Goal: Register for event/course

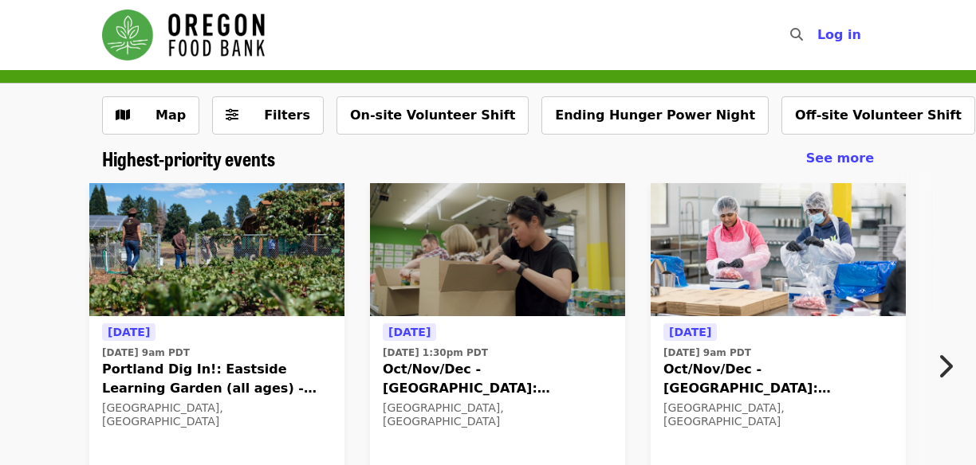
click at [839, 34] on span "Log in" at bounding box center [839, 34] width 44 height 15
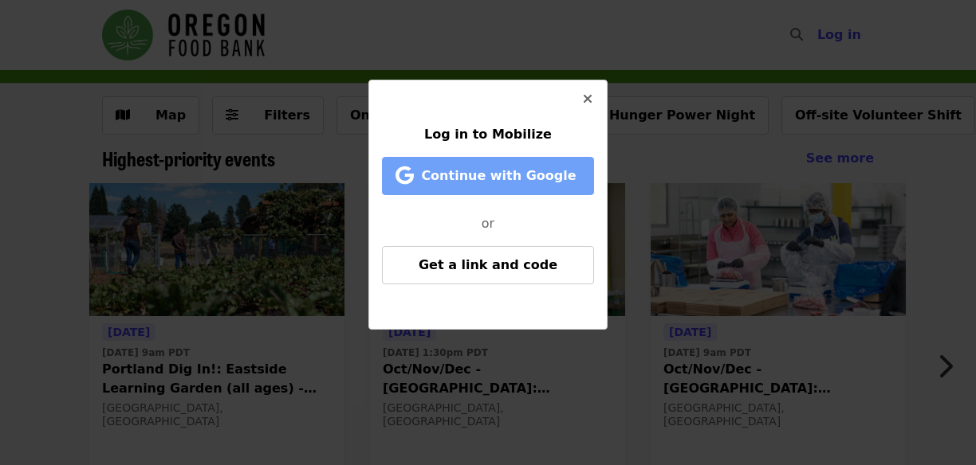
click at [536, 176] on span "Continue with Google" at bounding box center [498, 175] width 155 height 15
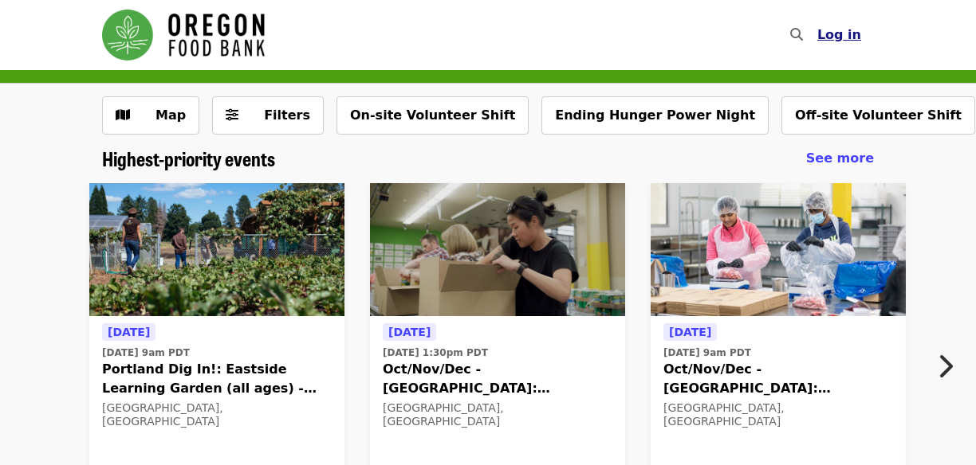
click at [833, 33] on span "Log in" at bounding box center [839, 34] width 44 height 15
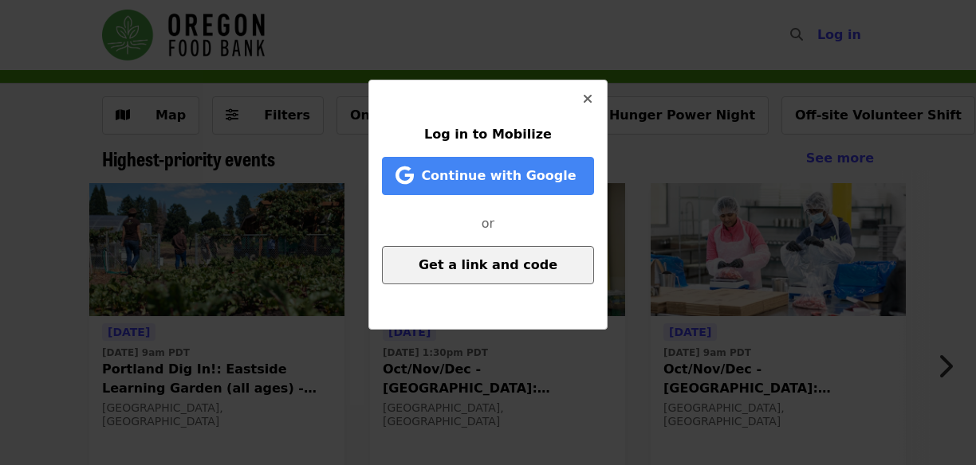
click at [474, 261] on span "Get a link and code" at bounding box center [487, 264] width 139 height 15
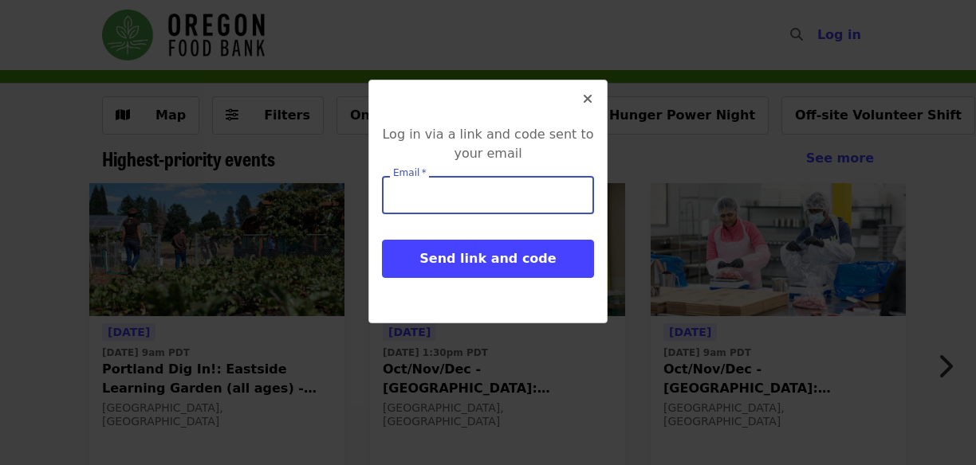
click at [483, 201] on input "Email   *" at bounding box center [488, 195] width 212 height 38
type input "**********"
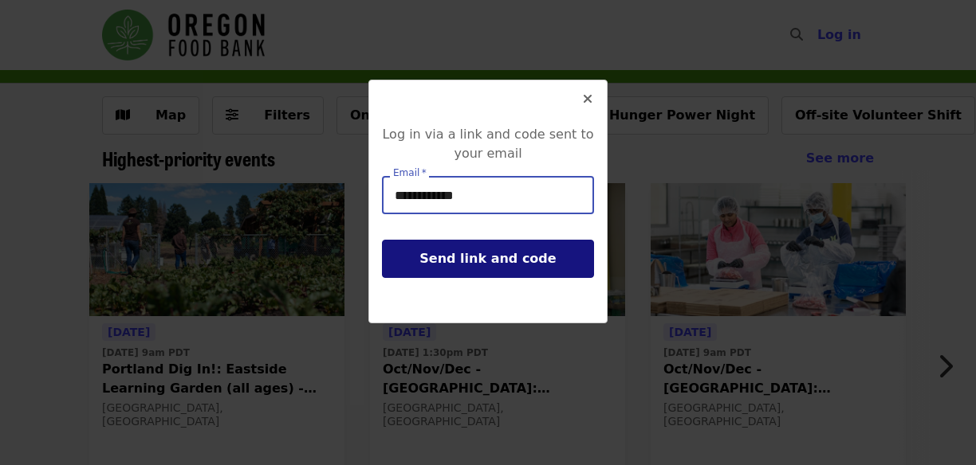
click at [451, 256] on span "Send link and code" at bounding box center [487, 258] width 136 height 15
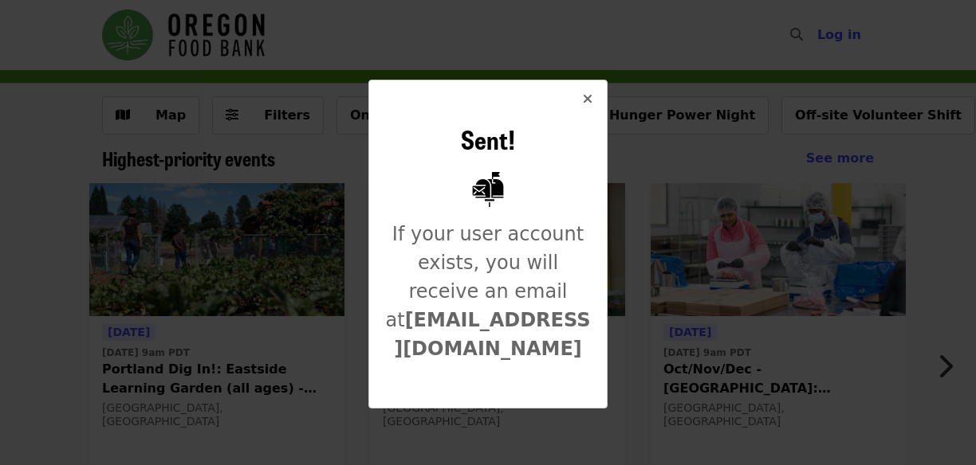
click at [590, 96] on icon "times icon" at bounding box center [588, 99] width 10 height 15
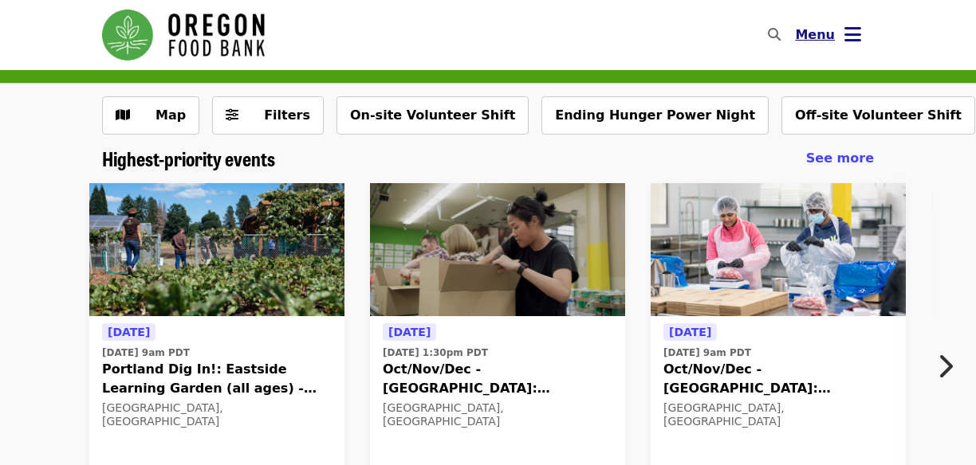
click at [843, 35] on button "Menu" at bounding box center [828, 35] width 92 height 38
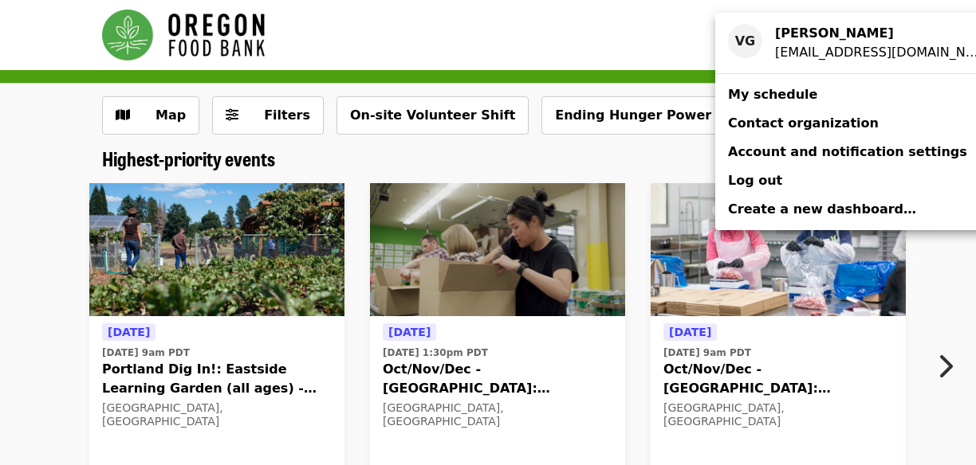
click at [774, 92] on span "My schedule" at bounding box center [772, 94] width 89 height 15
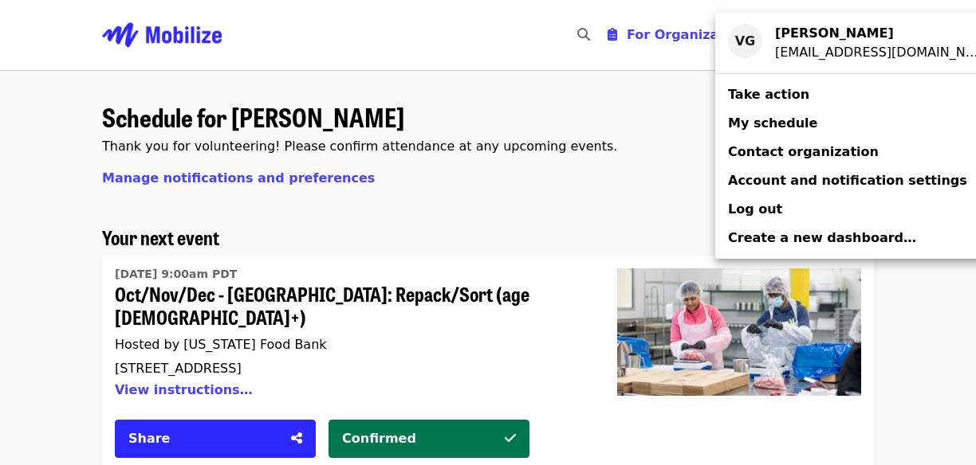
click at [63, 363] on div "Account menu" at bounding box center [488, 232] width 976 height 465
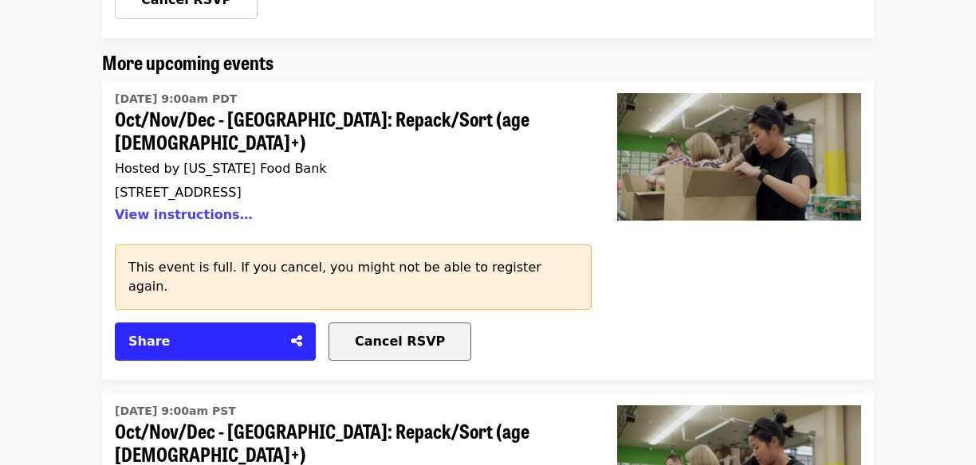
scroll to position [496, 0]
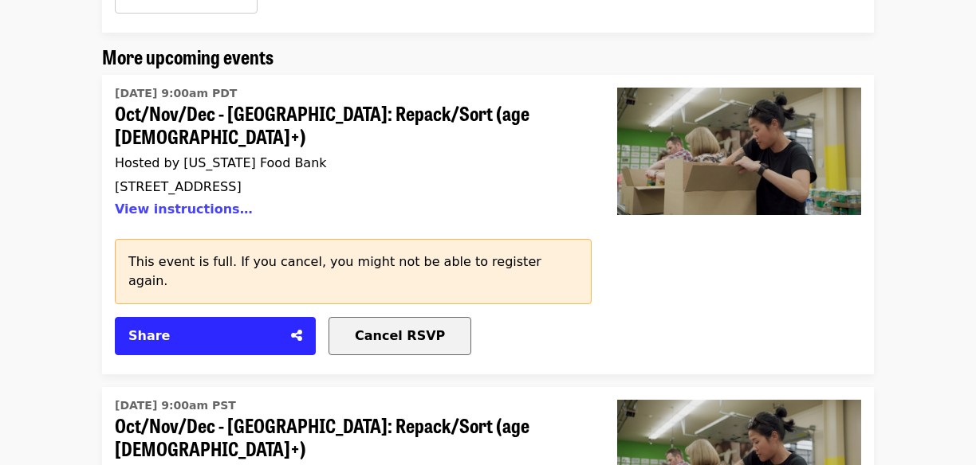
click at [355, 328] on span "Cancel RSVP" at bounding box center [400, 335] width 90 height 15
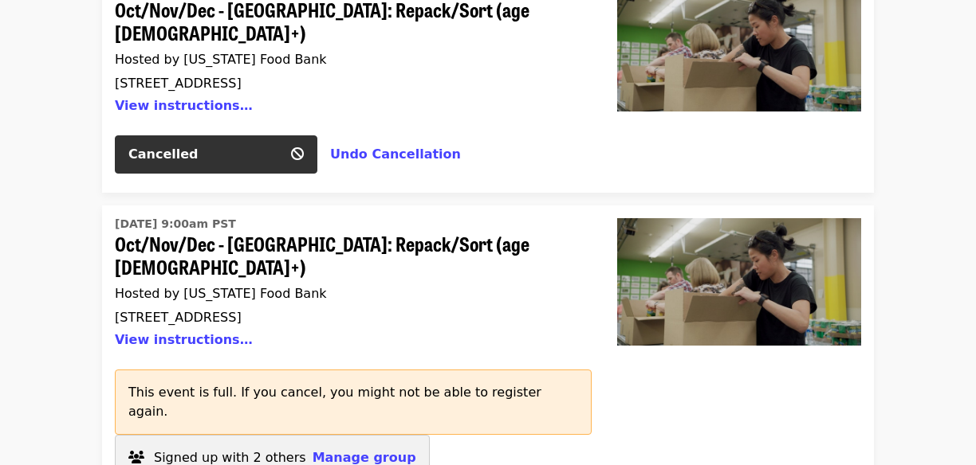
scroll to position [602, 0]
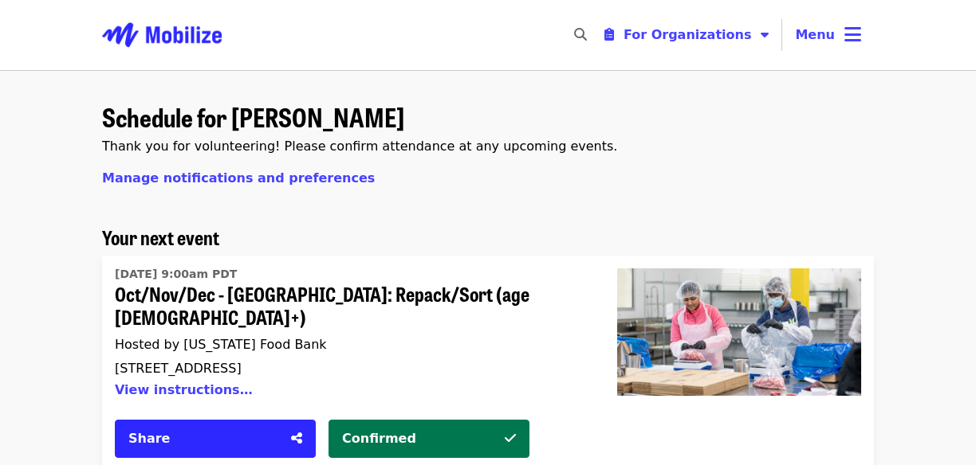
scroll to position [0, 0]
click at [682, 41] on span "For Organizations" at bounding box center [687, 34] width 128 height 15
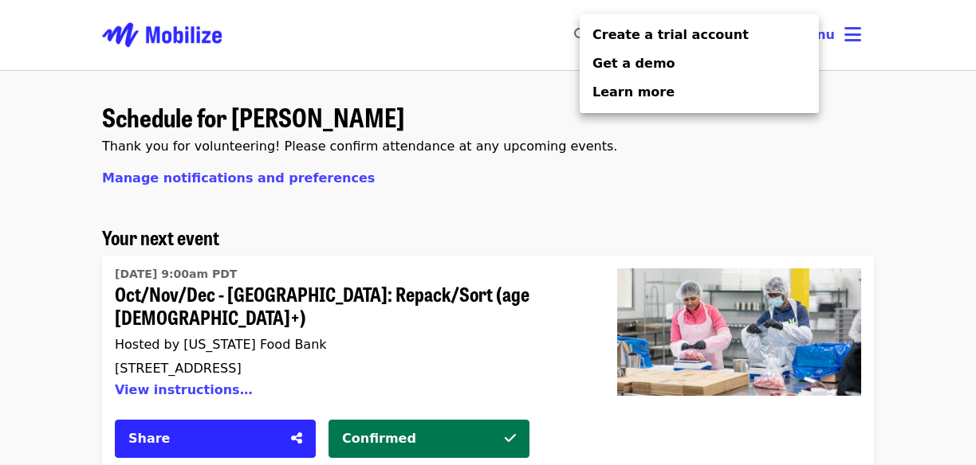
click at [491, 36] on div "Organizer Menu" at bounding box center [488, 232] width 976 height 465
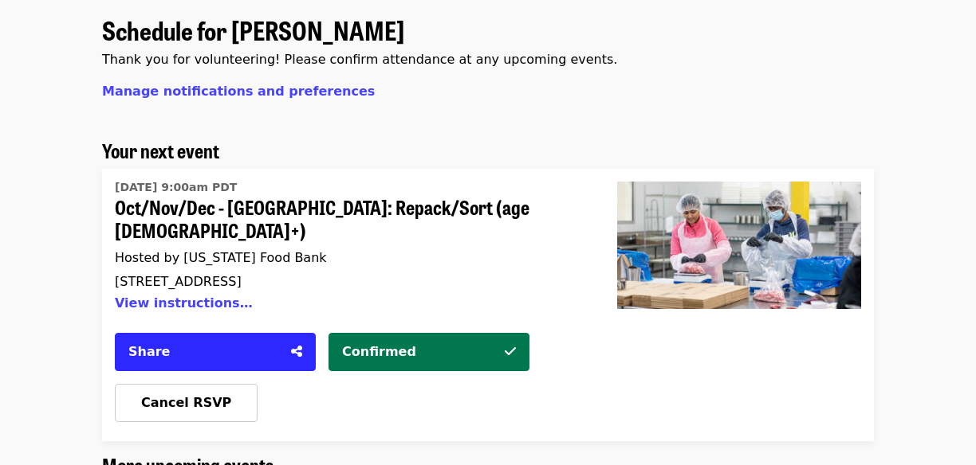
scroll to position [95, 0]
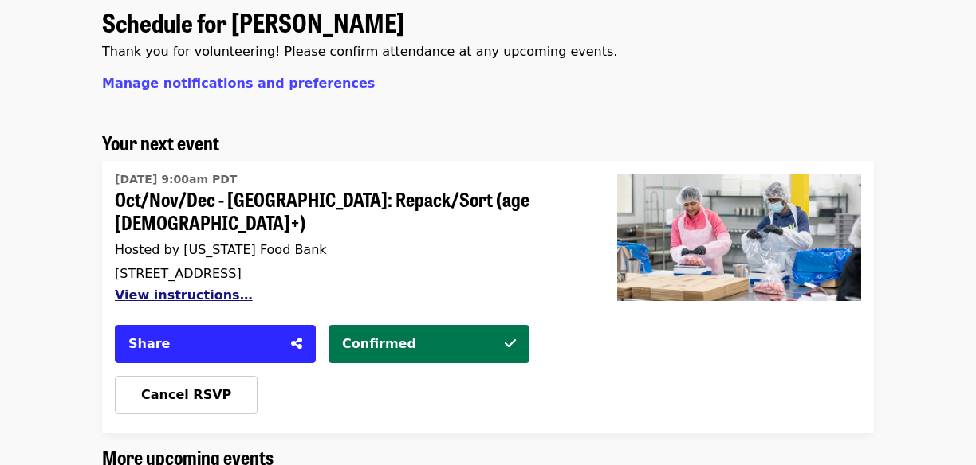
click at [214, 288] on button "View instructions…" at bounding box center [184, 295] width 138 height 15
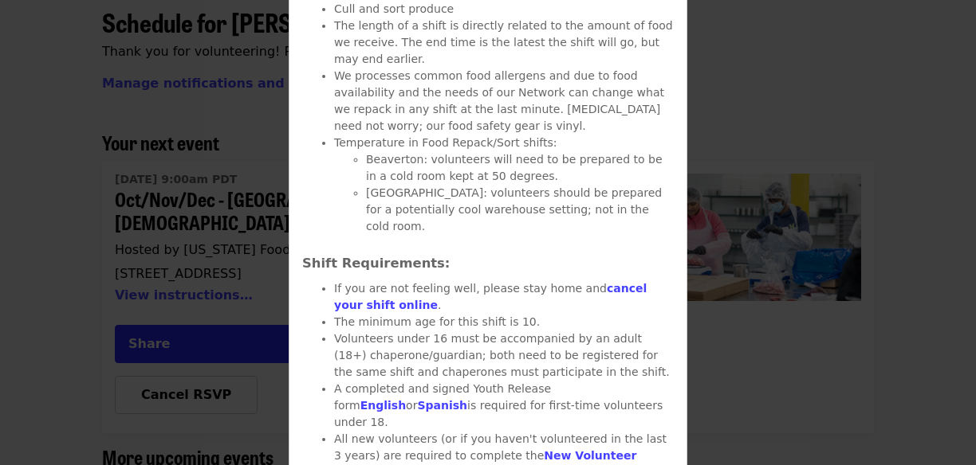
scroll to position [551, 0]
click at [570, 449] on link "New Volunteer Application" at bounding box center [485, 463] width 302 height 29
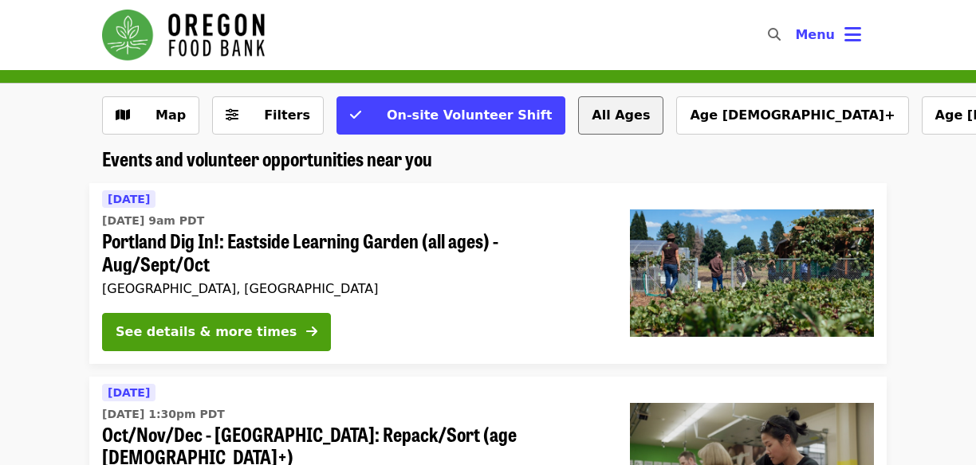
click at [587, 114] on button "All Ages" at bounding box center [620, 115] width 85 height 38
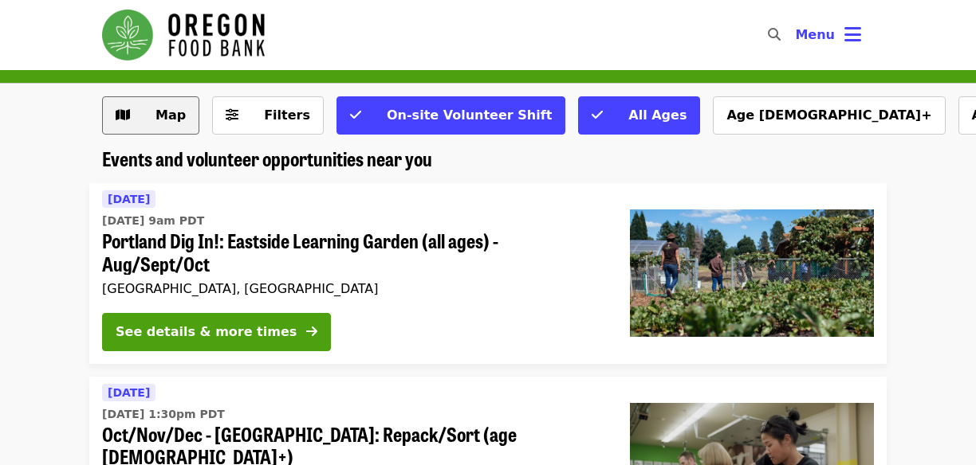
click at [169, 116] on span "Map" at bounding box center [170, 115] width 30 height 15
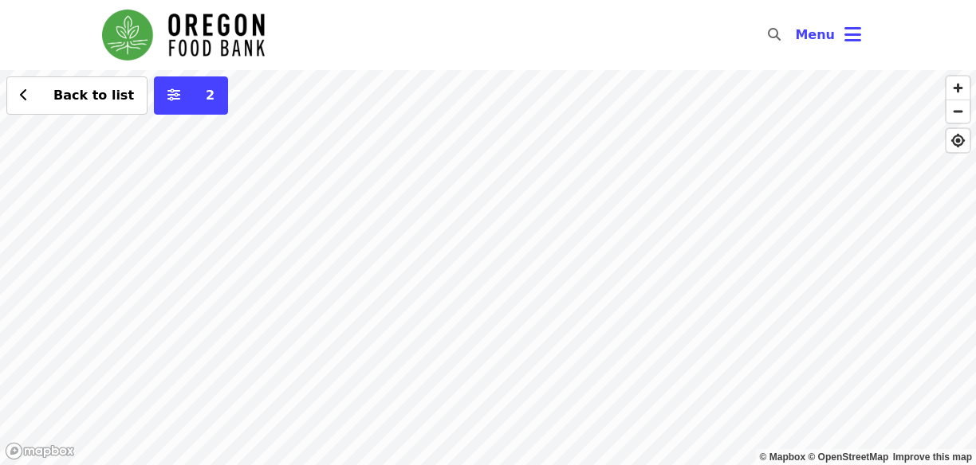
drag, startPoint x: 339, startPoint y: 249, endPoint x: 625, endPoint y: 132, distance: 309.5
click at [625, 132] on div "Back to list 2" at bounding box center [488, 267] width 976 height 395
click at [304, 294] on div "Back to list 2" at bounding box center [488, 267] width 976 height 395
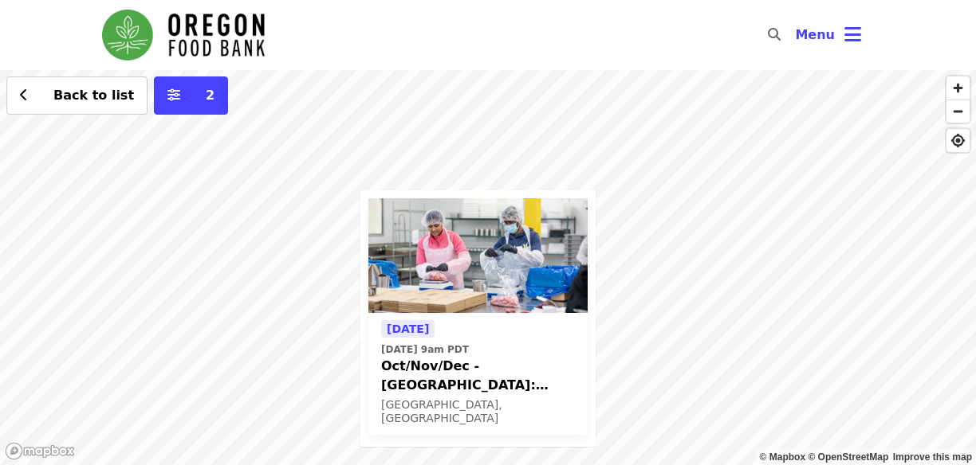
click at [466, 274] on img at bounding box center [477, 255] width 219 height 115
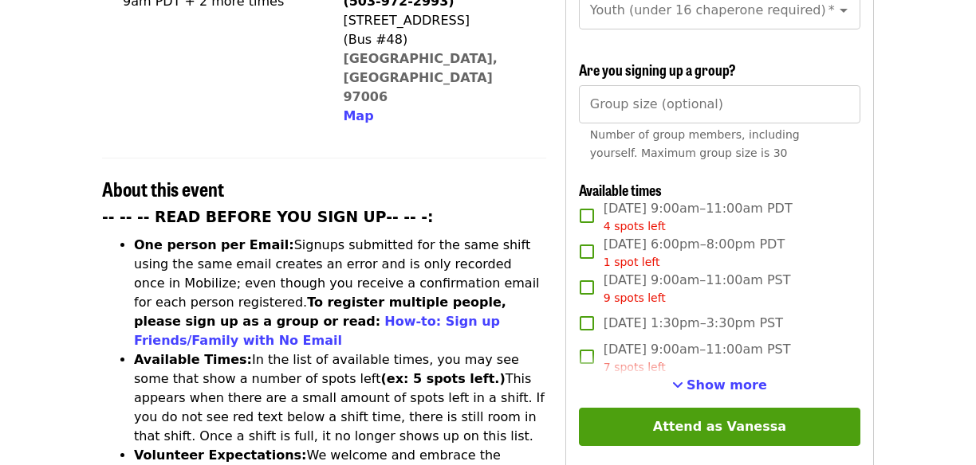
scroll to position [476, 0]
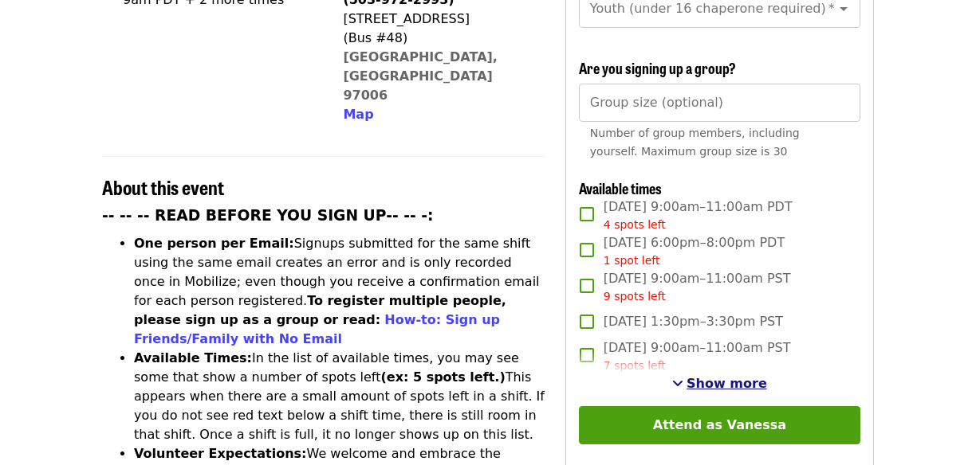
click at [696, 376] on span "Show more" at bounding box center [726, 383] width 81 height 15
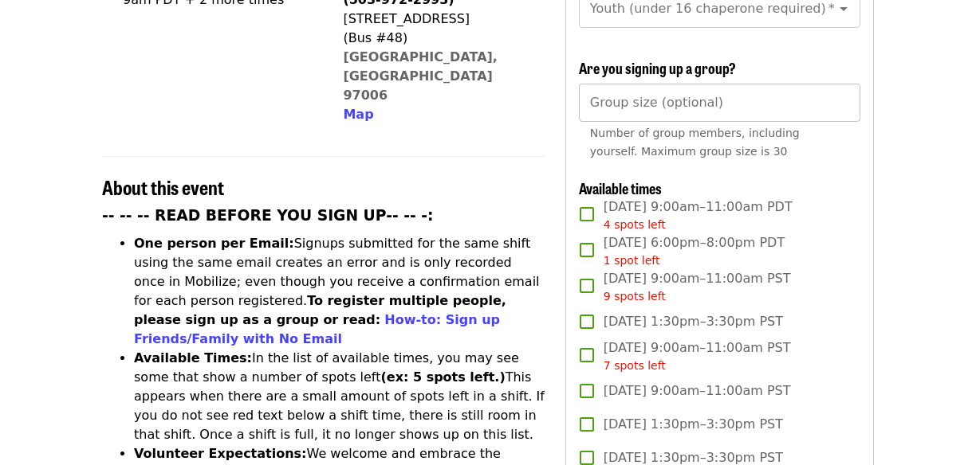
click at [724, 84] on input "Group size (optional)" at bounding box center [719, 103] width 281 height 38
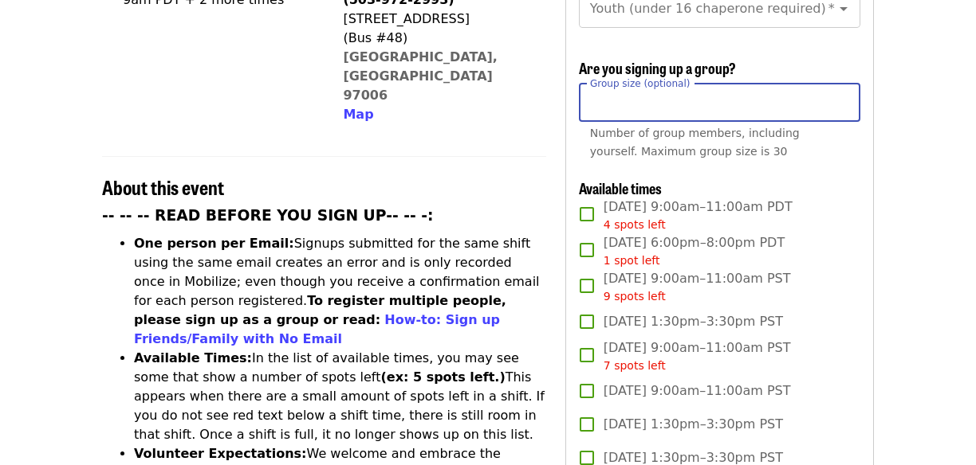
type input "*"
click at [760, 124] on div "Number of group members, including yourself. Maximum group size is 30" at bounding box center [719, 142] width 259 height 37
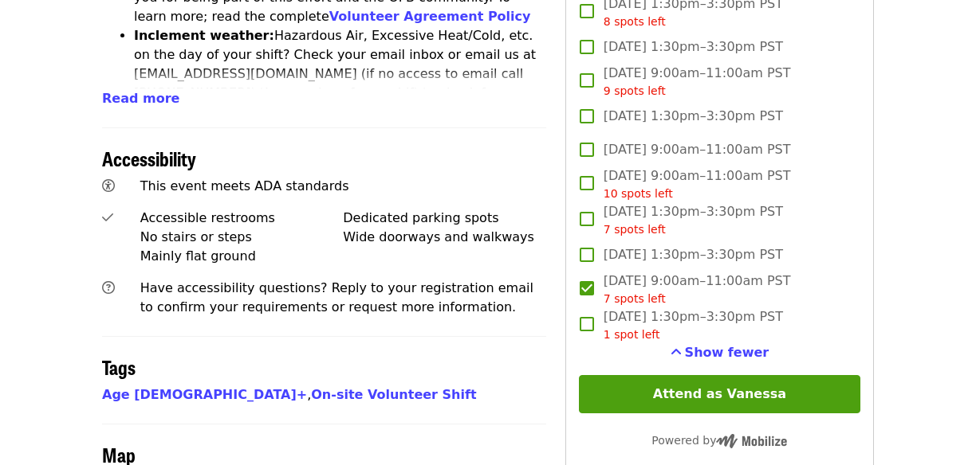
scroll to position [991, 0]
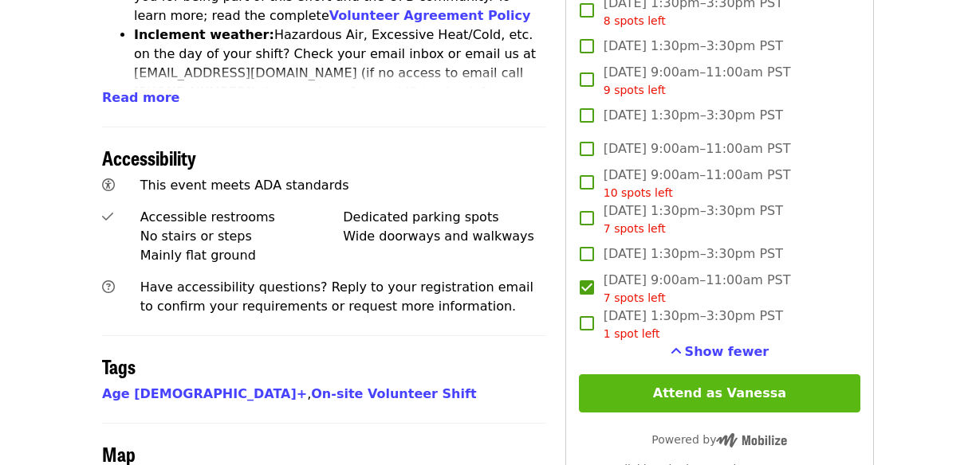
click at [623, 375] on button "Attend as Vanessa" at bounding box center [719, 394] width 281 height 38
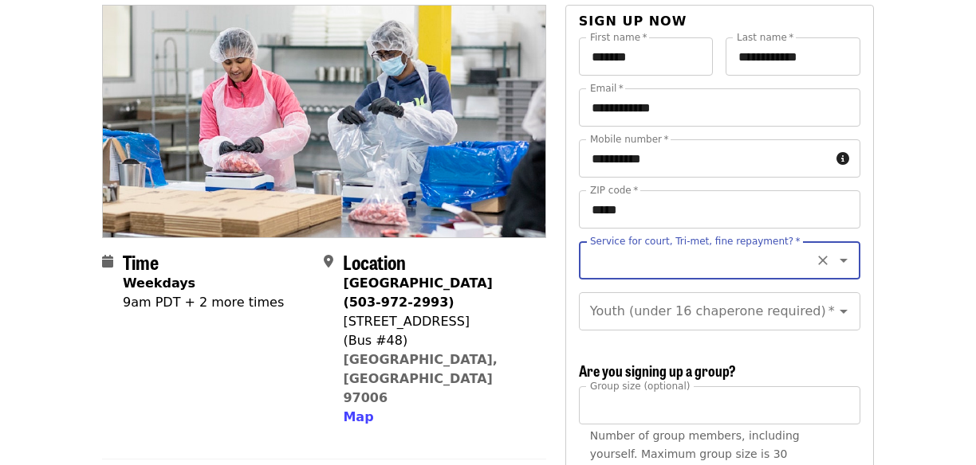
click at [845, 251] on icon "Open" at bounding box center [843, 260] width 19 height 19
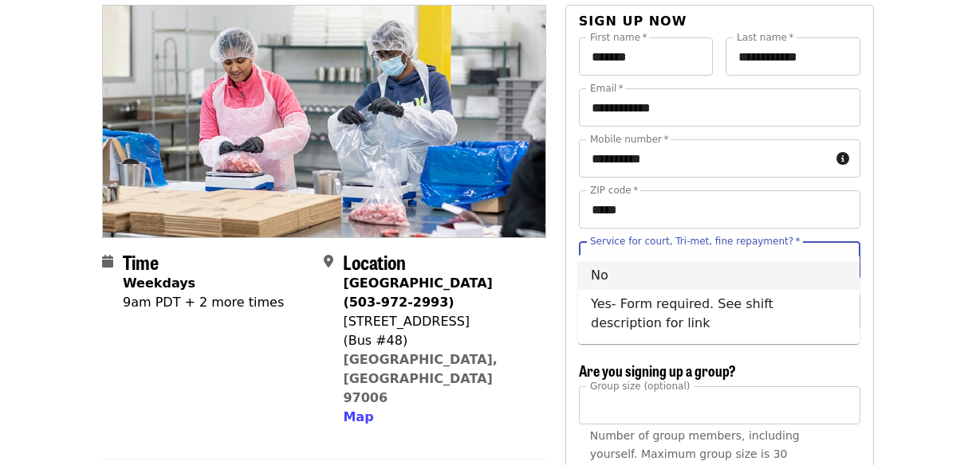
click at [776, 277] on li "No" at bounding box center [718, 275] width 281 height 29
type input "**"
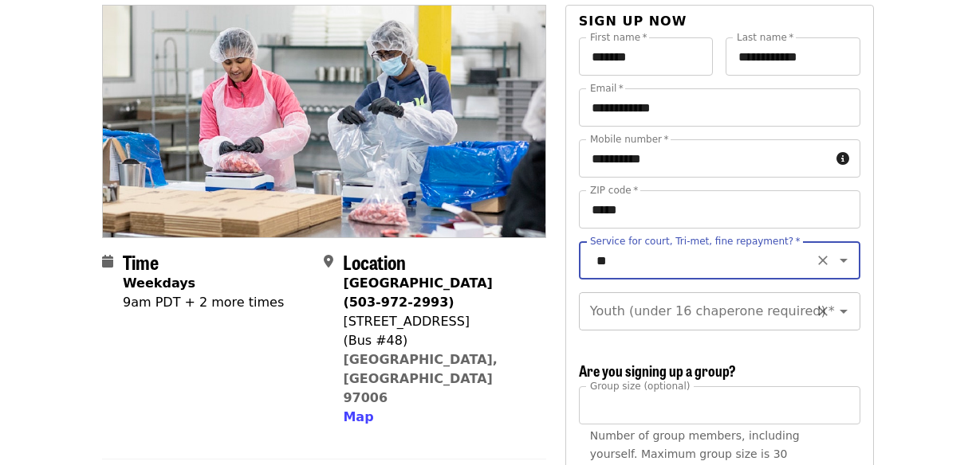
click at [835, 302] on icon "Open" at bounding box center [843, 311] width 19 height 19
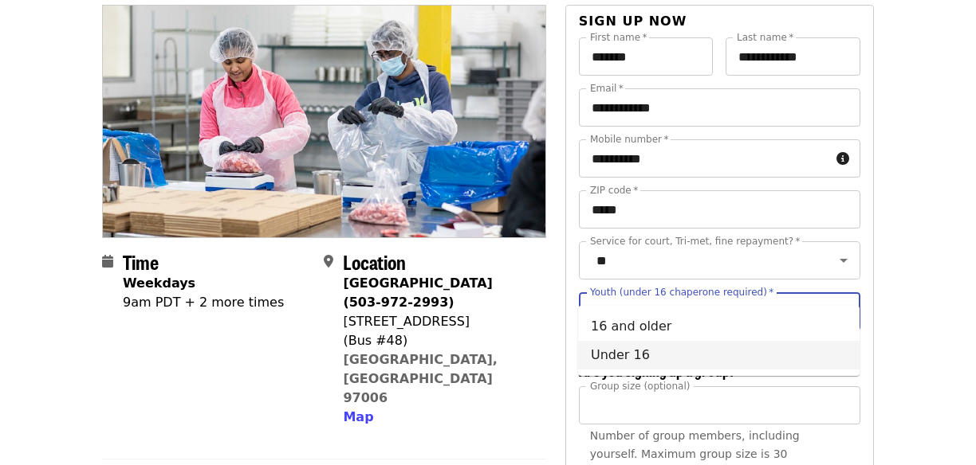
click at [689, 353] on li "Under 16" at bounding box center [718, 355] width 281 height 29
type input "********"
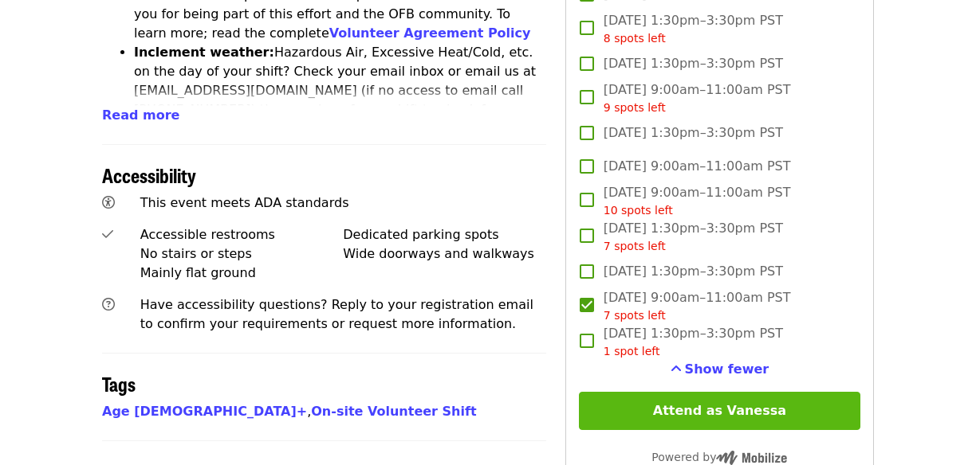
scroll to position [974, 0]
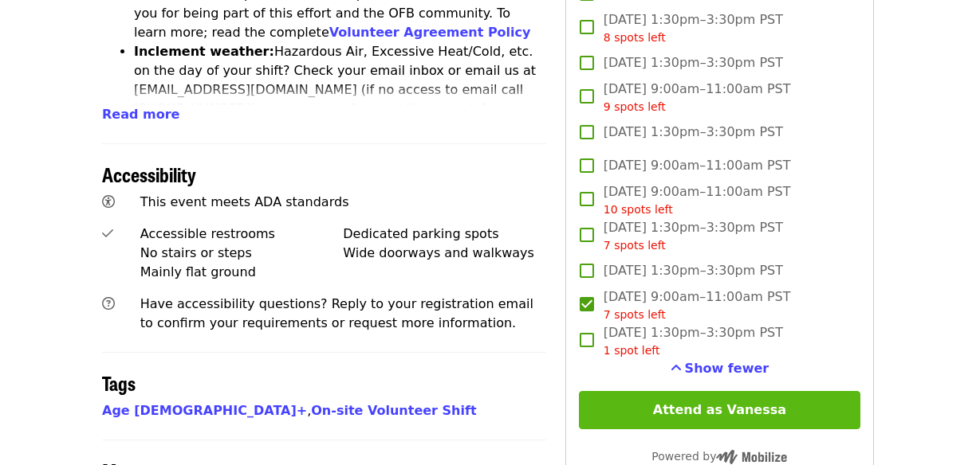
click at [650, 391] on button "Attend as Vanessa" at bounding box center [719, 410] width 281 height 38
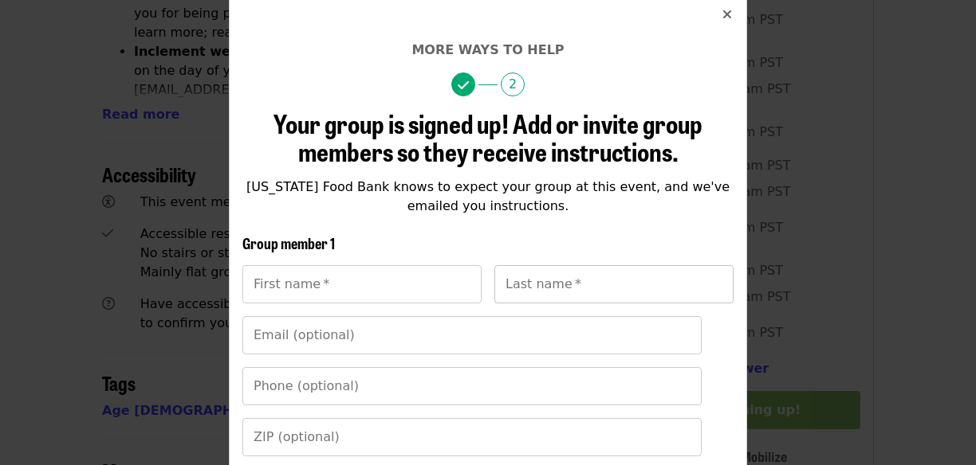
scroll to position [95, 0]
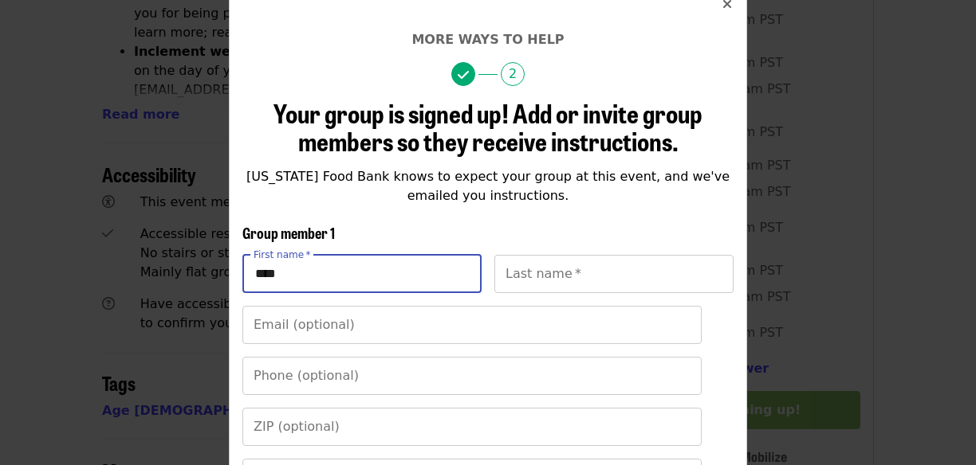
type input "****"
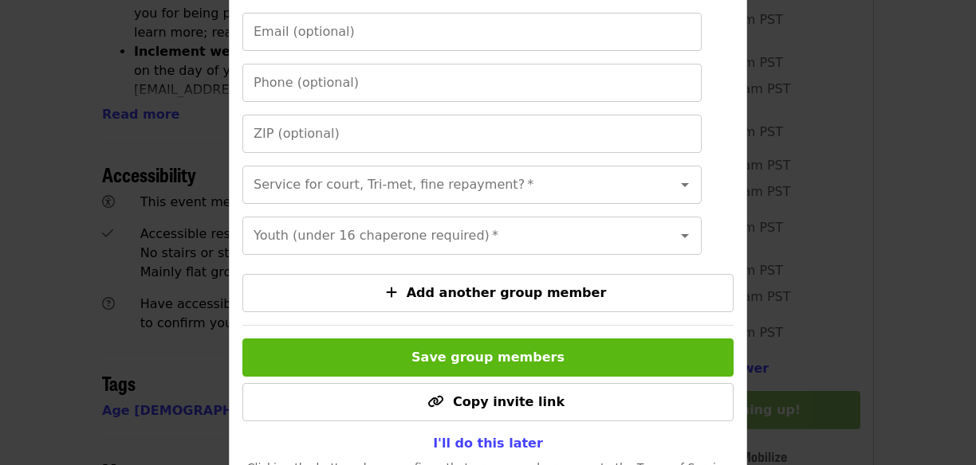
scroll to position [396, 0]
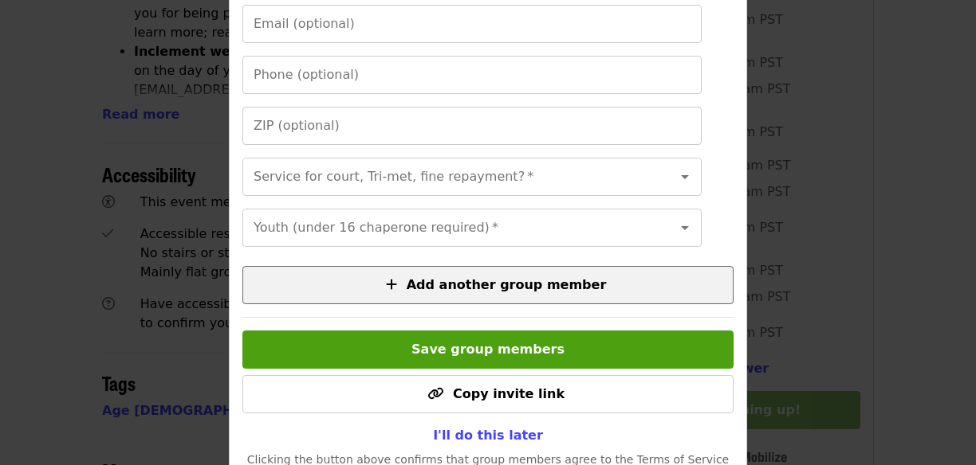
type input "****"
click at [397, 280] on icon "plus icon" at bounding box center [391, 284] width 11 height 15
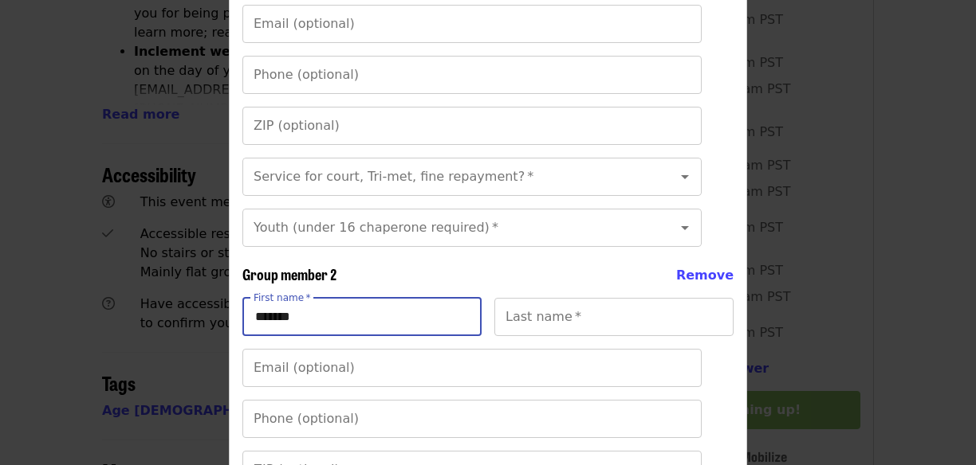
type input "*******"
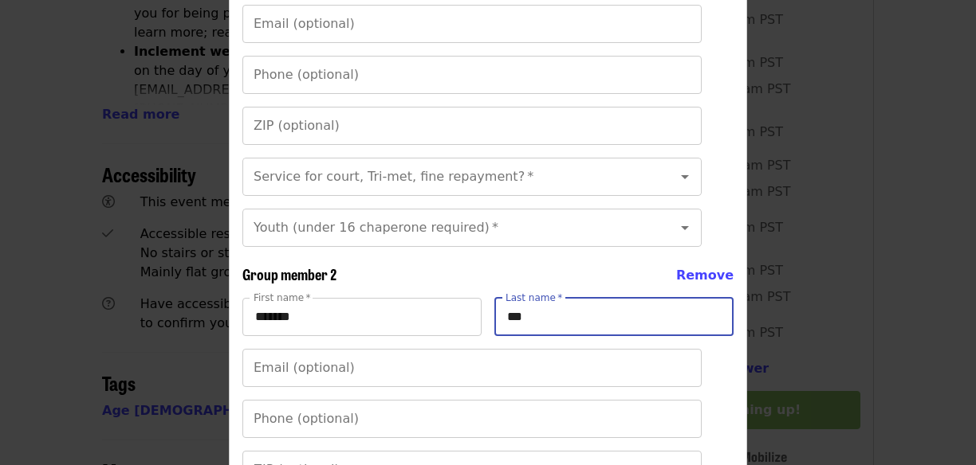
type input "****"
type input "*******"
type input "**********"
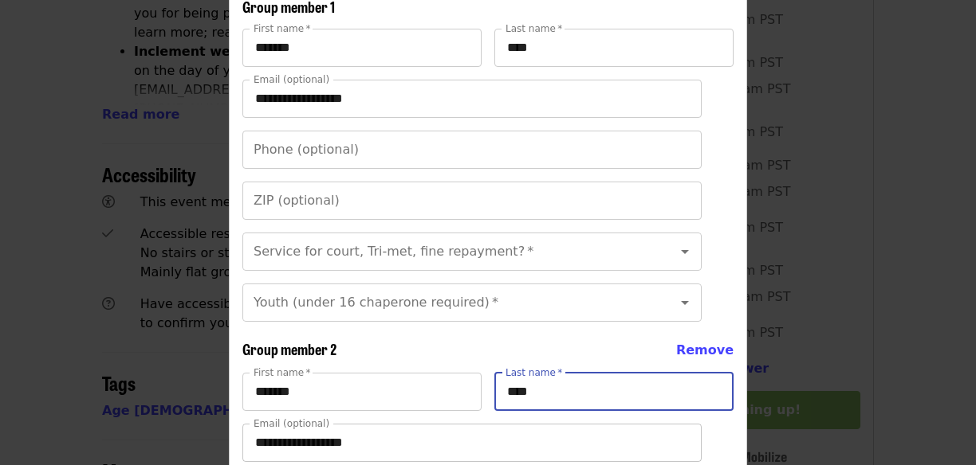
scroll to position [309, 0]
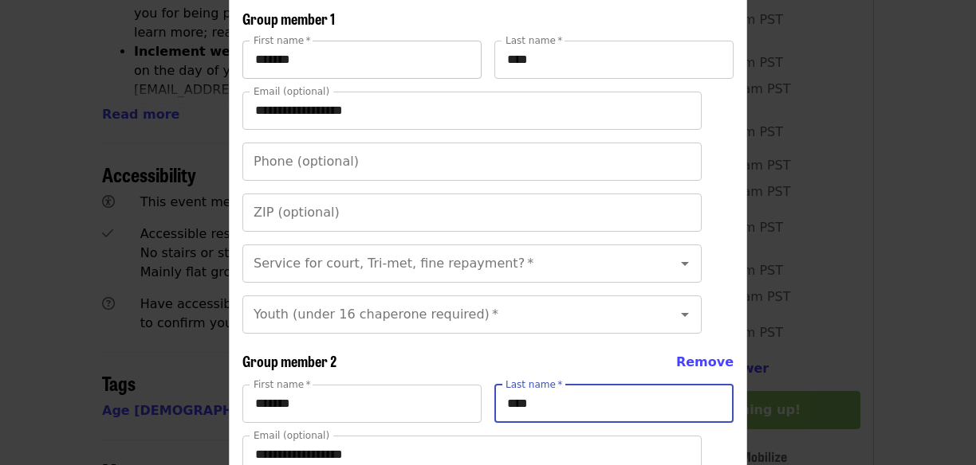
type input "****"
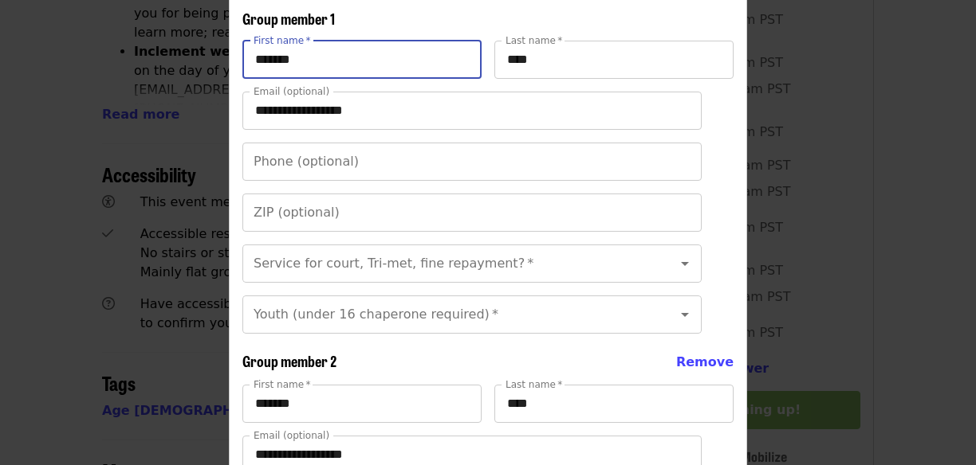
drag, startPoint x: 311, startPoint y: 61, endPoint x: 198, endPoint y: 49, distance: 113.0
click at [198, 49] on div "**********" at bounding box center [488, 232] width 976 height 465
type input "****"
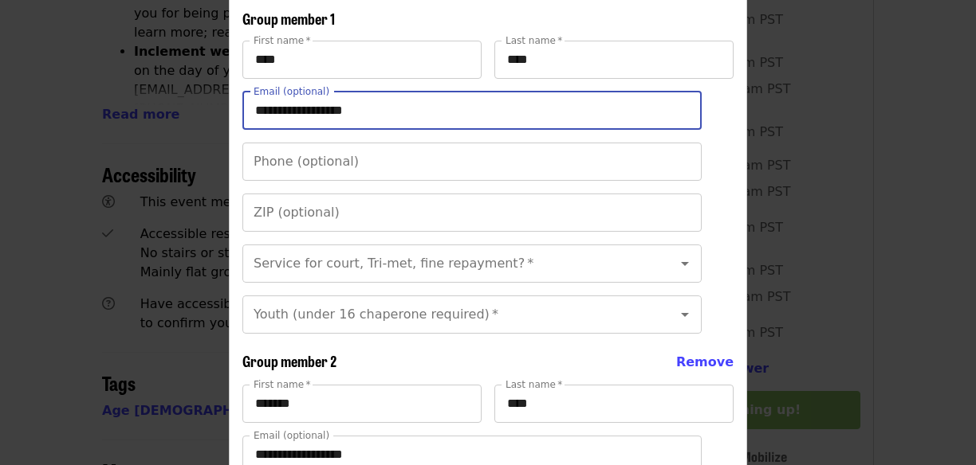
drag, startPoint x: 391, startPoint y: 112, endPoint x: 211, endPoint y: 103, distance: 180.3
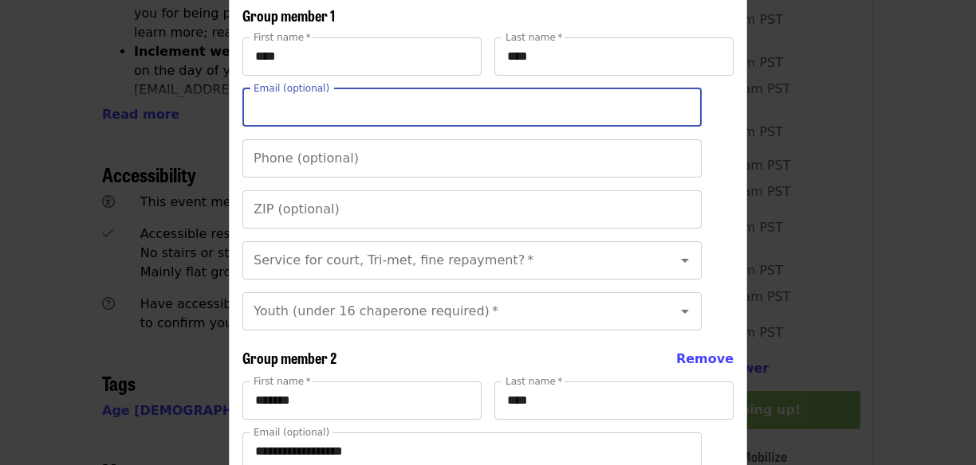
scroll to position [313, 0]
click at [362, 249] on div "Service for court, Tri-met, fine repayment?   * Service for court, Tri-met, fin…" at bounding box center [471, 260] width 459 height 38
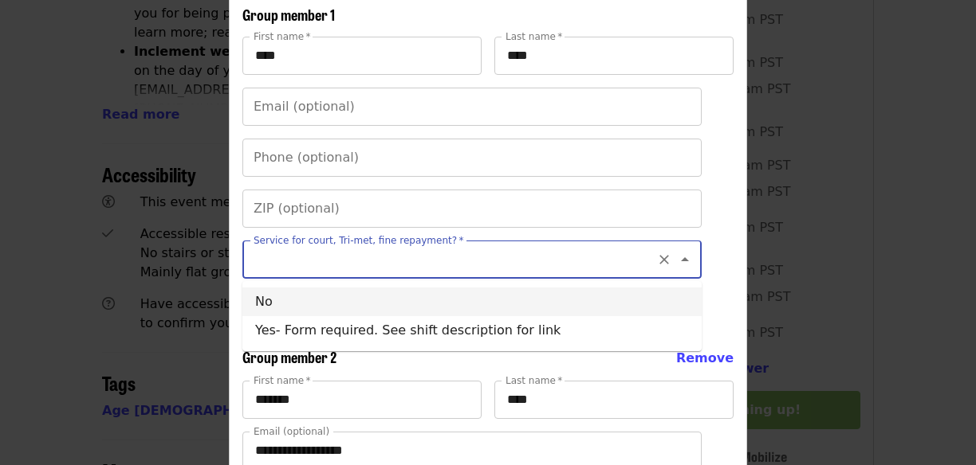
click at [334, 298] on li "No" at bounding box center [471, 302] width 459 height 29
type input "**"
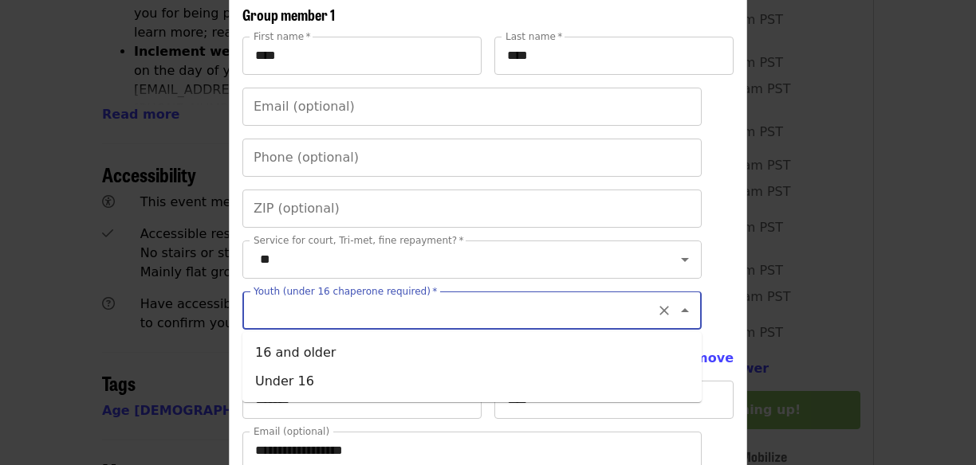
click at [332, 317] on input "Youth (under 16 chaperone required)   *" at bounding box center [452, 311] width 395 height 30
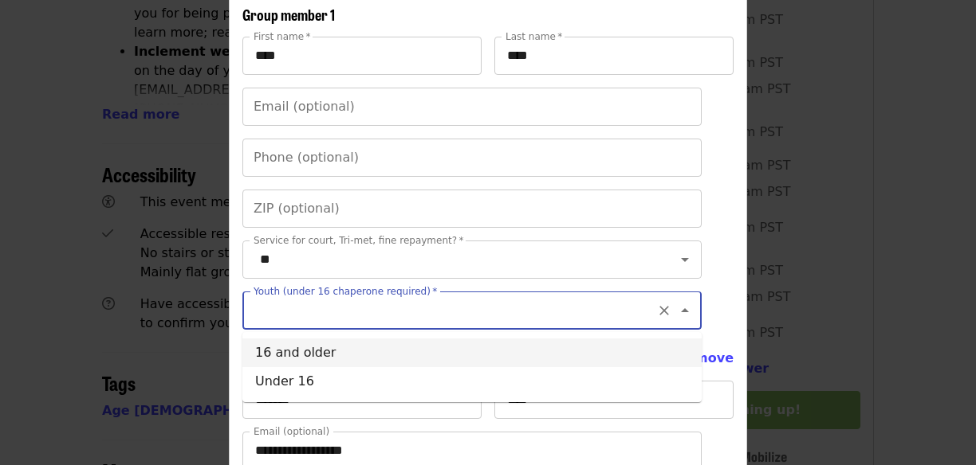
click at [316, 352] on li "16 and older" at bounding box center [471, 353] width 459 height 29
type input "**********"
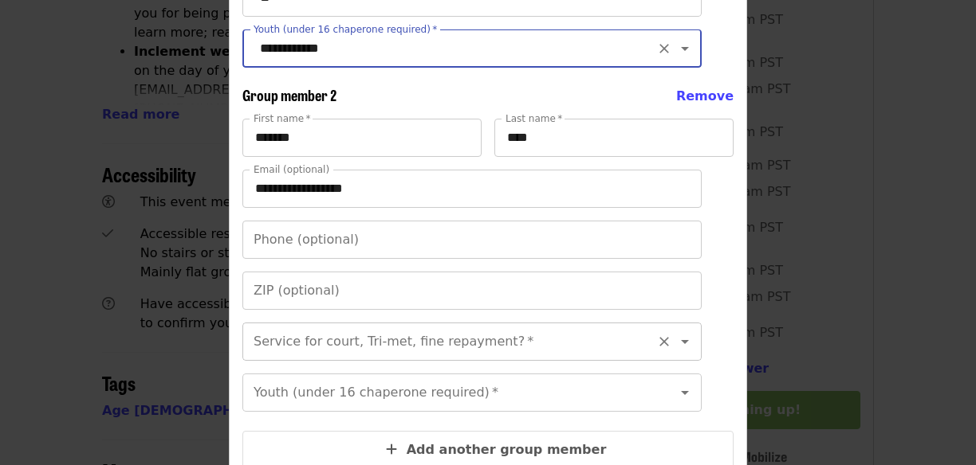
scroll to position [576, 0]
click at [316, 352] on input "Service for court, Tri-met, fine repayment?   *" at bounding box center [452, 341] width 395 height 30
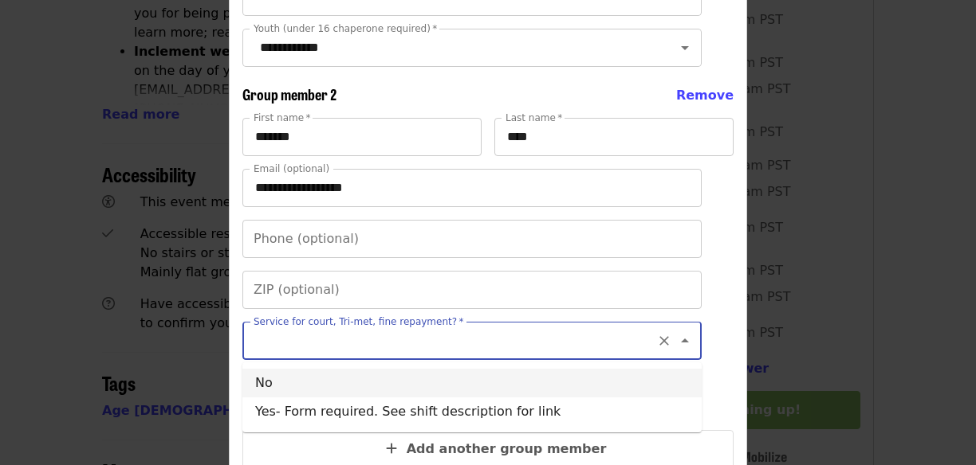
click at [304, 386] on li "No" at bounding box center [471, 383] width 459 height 29
type input "**"
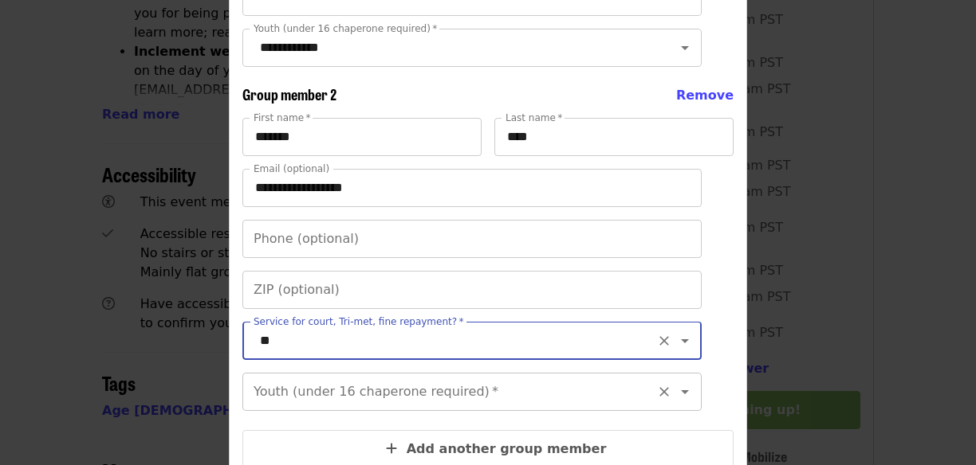
click at [303, 397] on input "Youth (under 16 chaperone required)   *" at bounding box center [452, 392] width 395 height 30
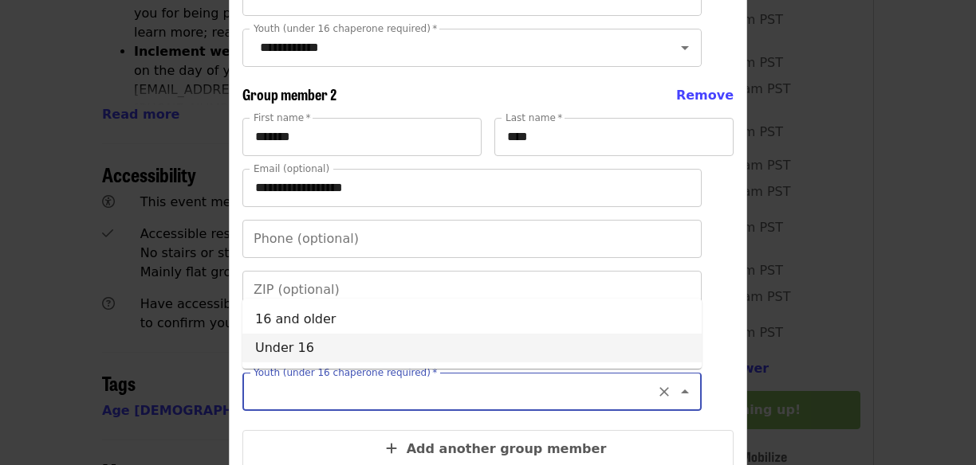
click at [336, 344] on li "Under 16" at bounding box center [471, 348] width 459 height 29
type input "********"
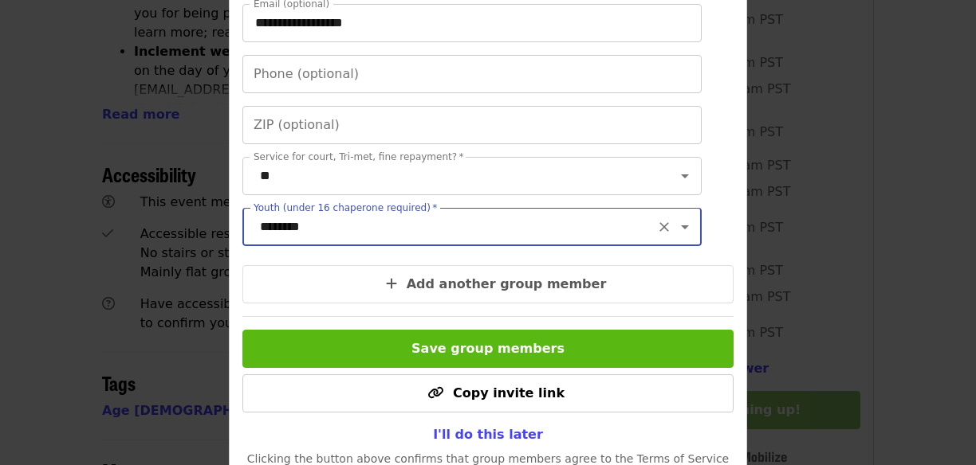
scroll to position [743, 0]
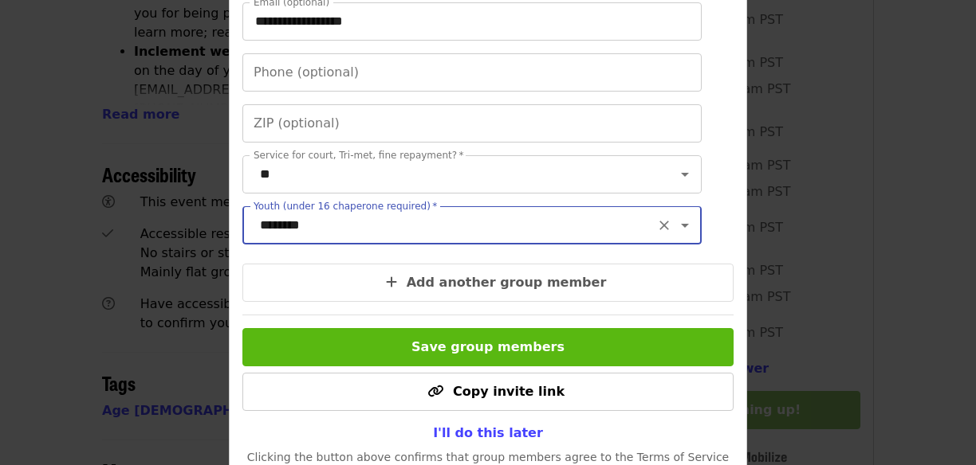
click at [336, 338] on button "Save group members" at bounding box center [487, 347] width 491 height 38
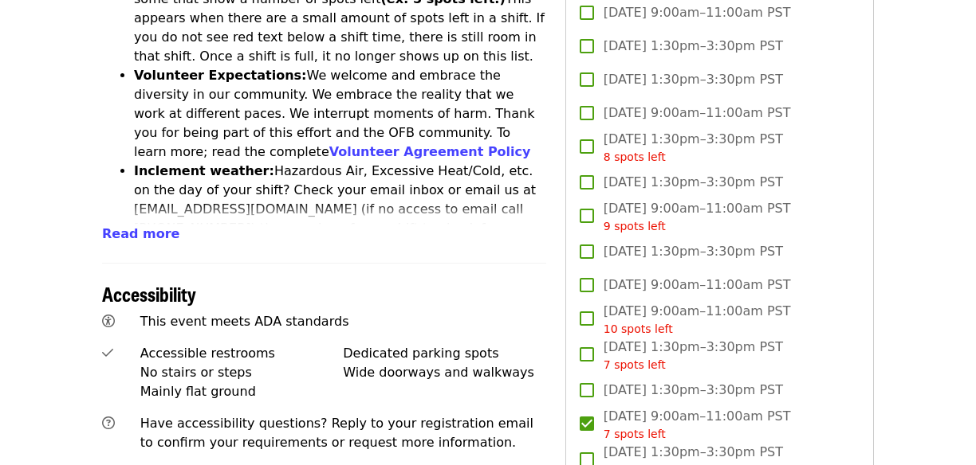
scroll to position [856, 0]
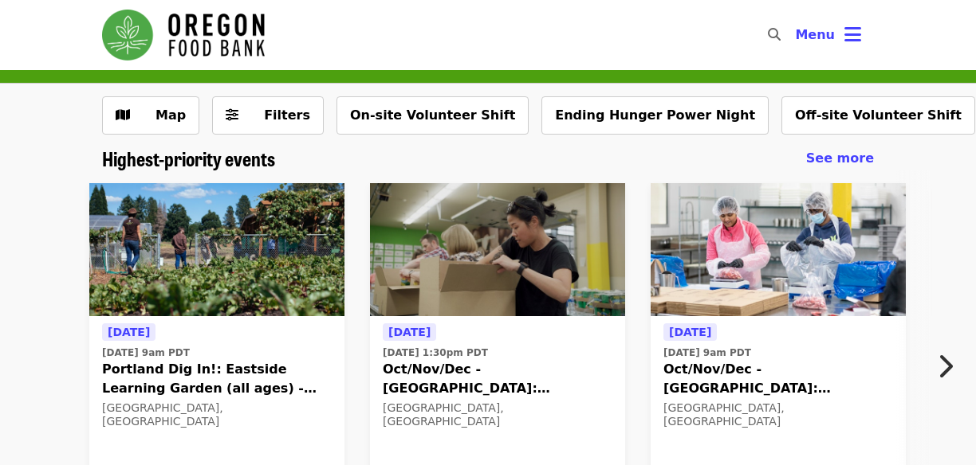
scroll to position [1, 0]
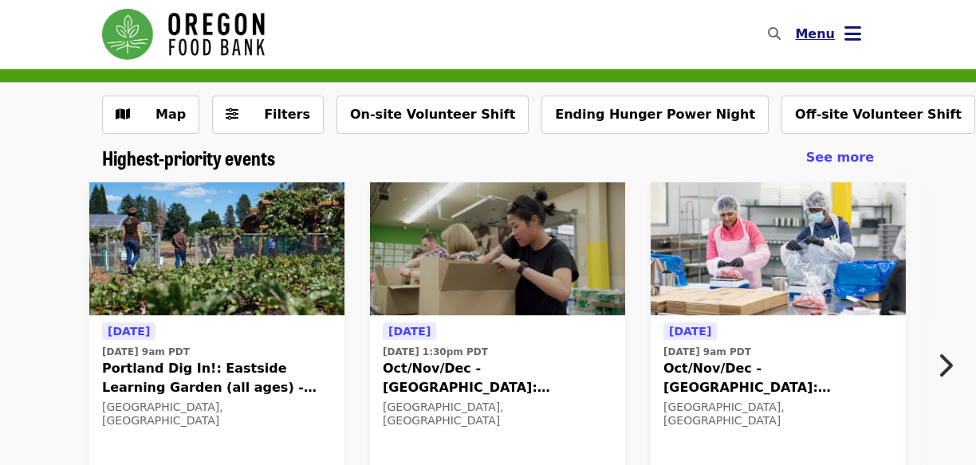
click at [829, 37] on span "Menu" at bounding box center [815, 33] width 40 height 15
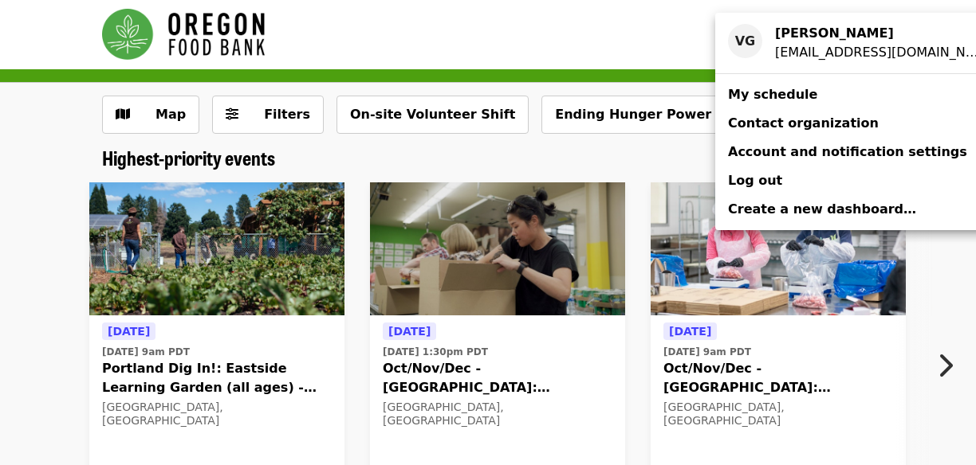
click at [643, 28] on div "Account menu" at bounding box center [488, 232] width 976 height 465
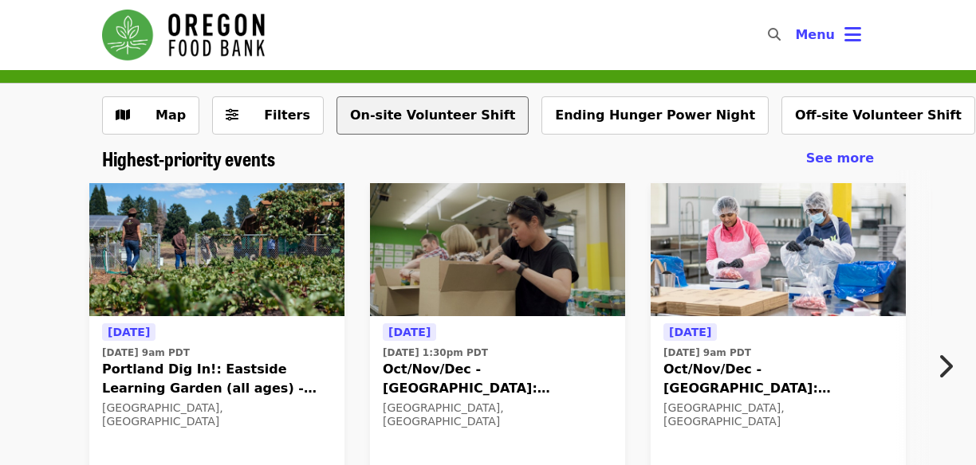
scroll to position [0, 0]
click at [425, 112] on button "On-site Volunteer Shift" at bounding box center [432, 115] width 192 height 38
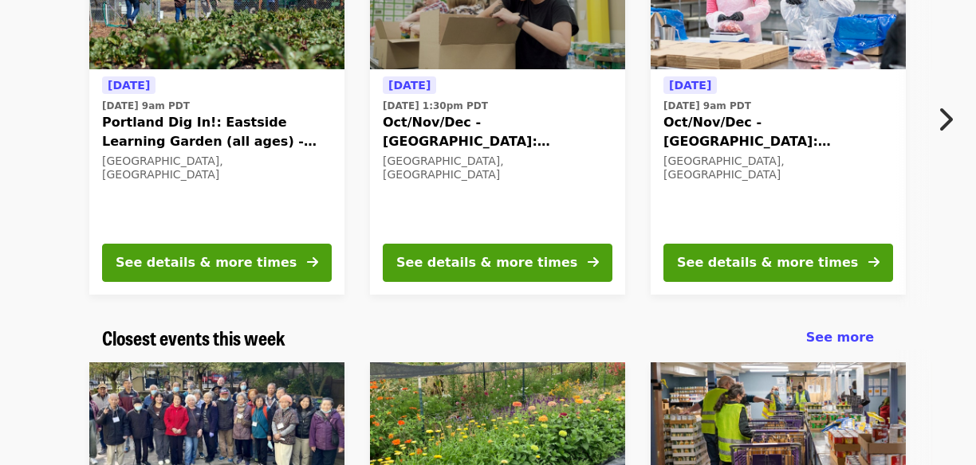
scroll to position [248, 0]
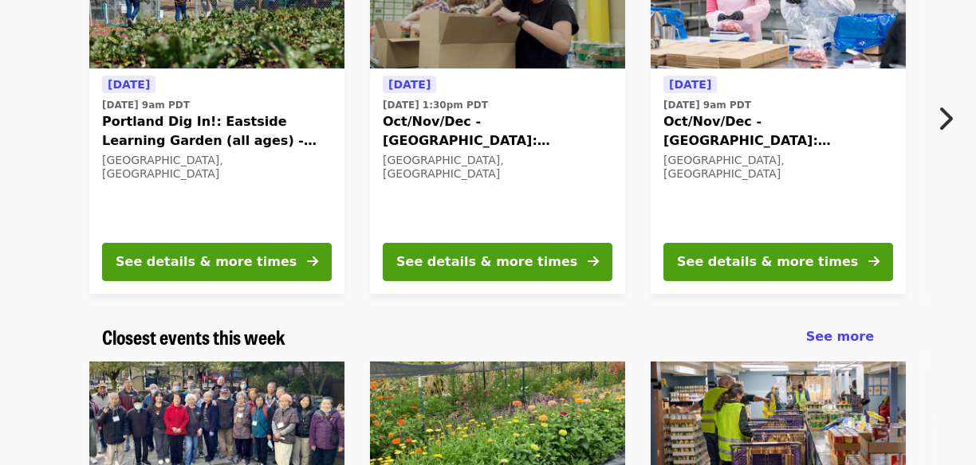
click at [947, 124] on icon "chevron-right icon" at bounding box center [945, 119] width 16 height 30
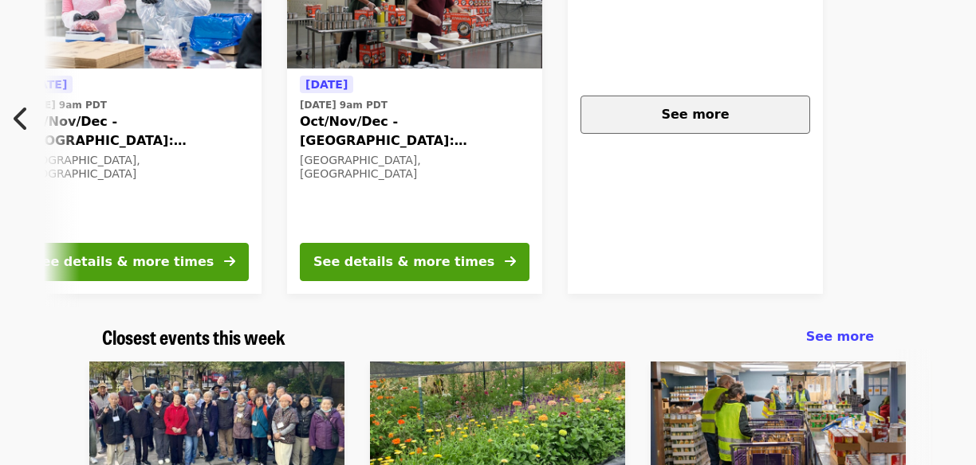
click at [724, 108] on div "See more" at bounding box center [695, 114] width 202 height 19
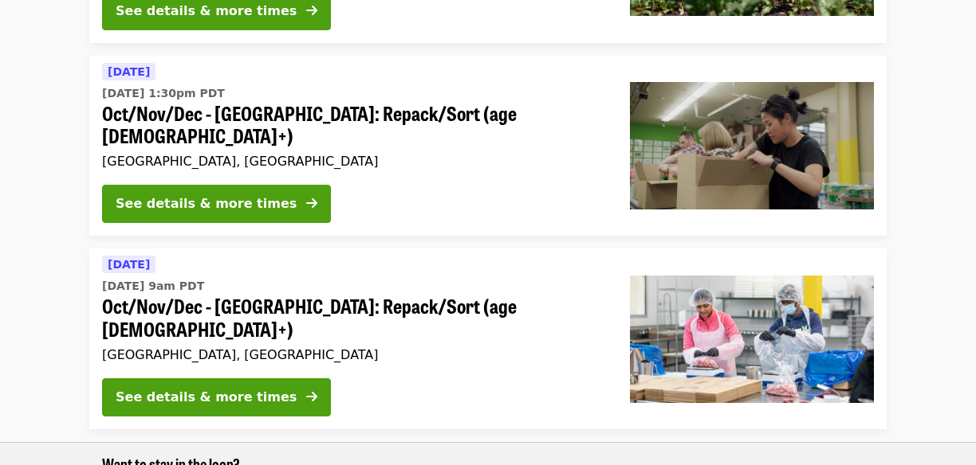
scroll to position [329, 0]
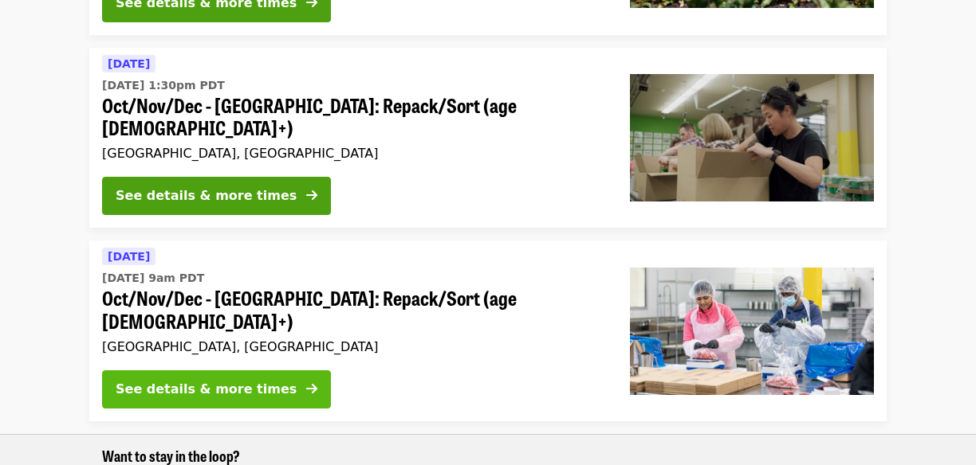
click at [306, 380] on span at bounding box center [311, 389] width 11 height 19
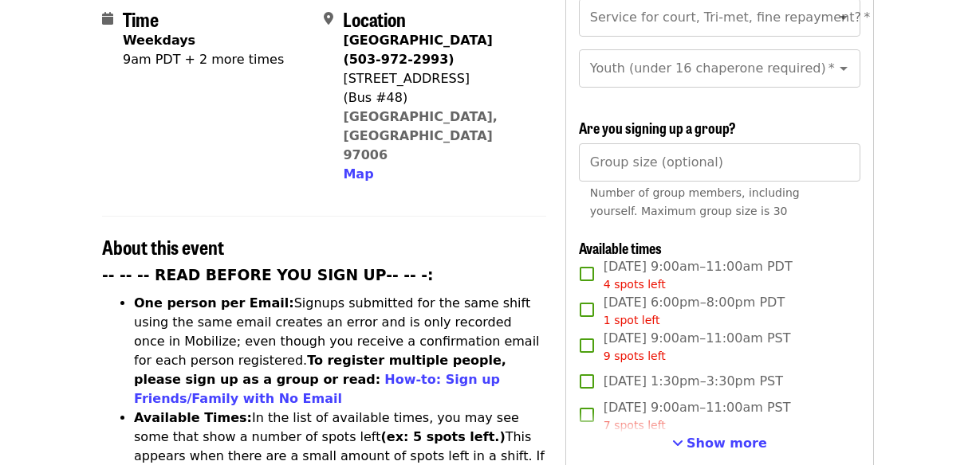
scroll to position [422, 0]
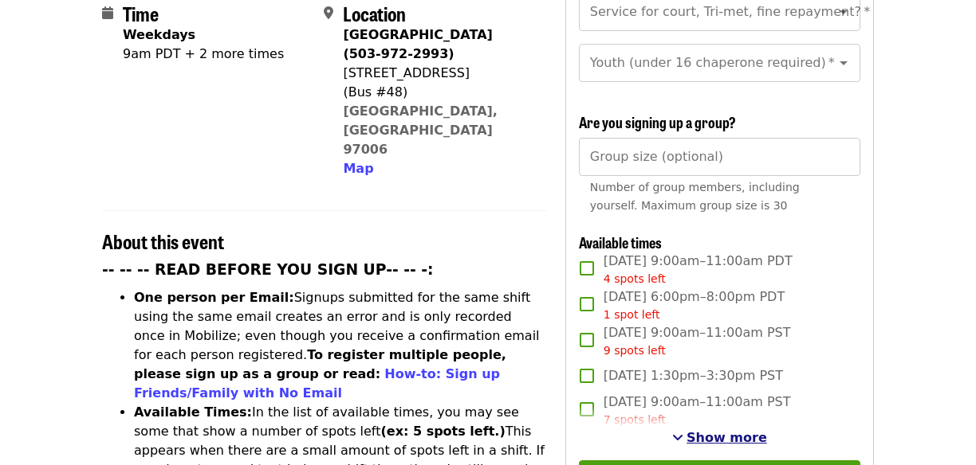
click at [724, 430] on span "Show more" at bounding box center [726, 437] width 81 height 15
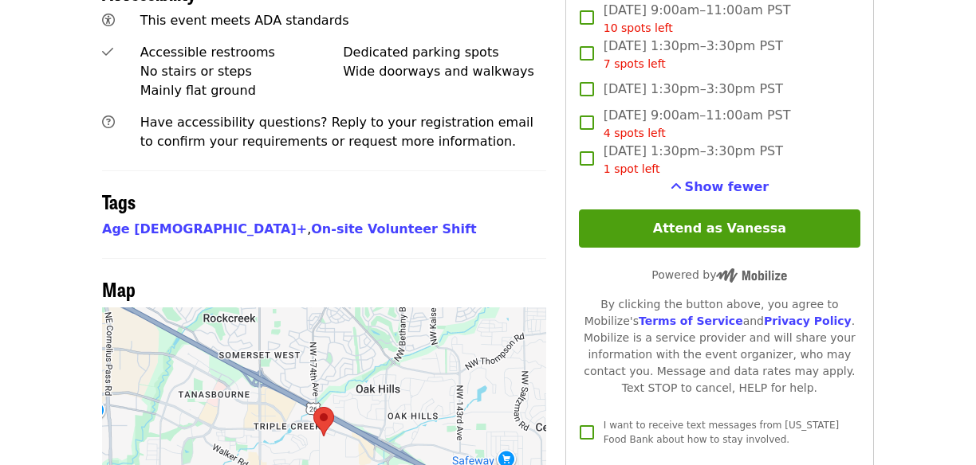
scroll to position [1157, 0]
